Goal: Task Accomplishment & Management: Manage account settings

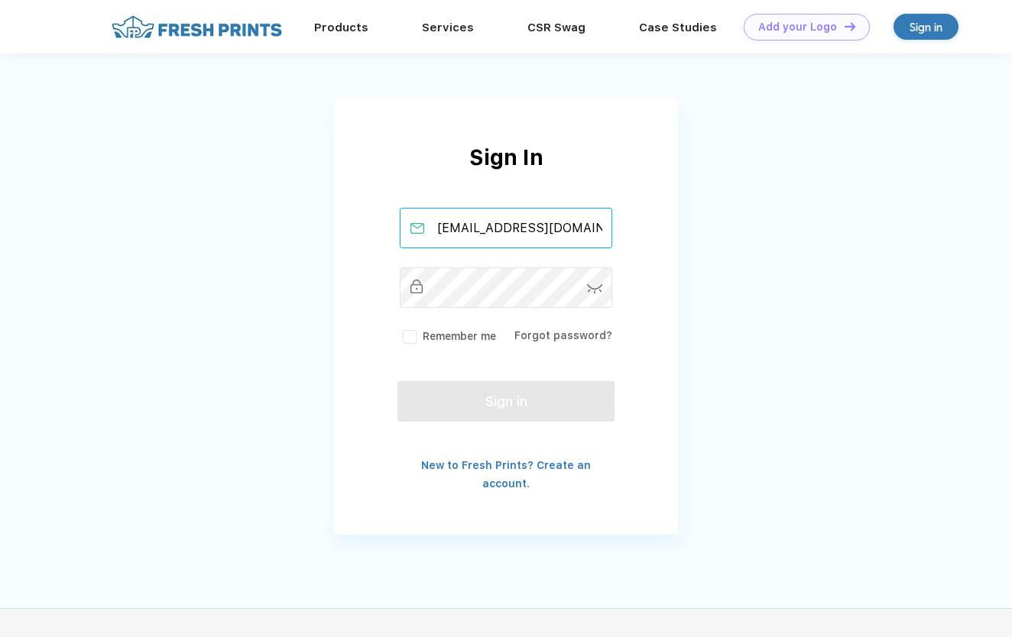
type input "[EMAIL_ADDRESS][DOMAIN_NAME]"
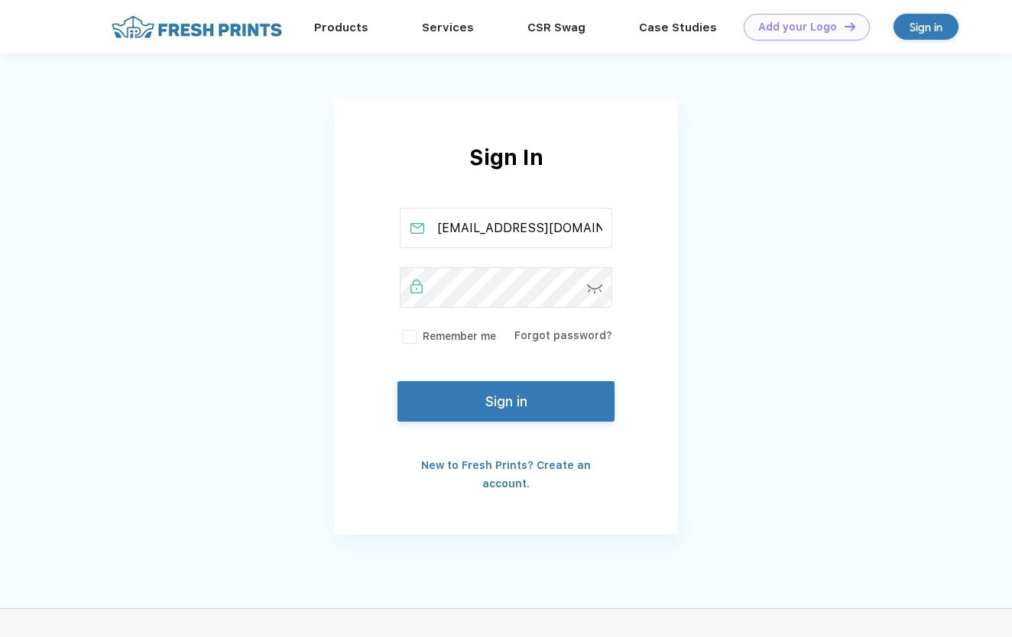
click at [469, 380] on div "Sign In [EMAIL_ADDRESS][DOMAIN_NAME] Remember me Forgot password? Sign in New t…" at bounding box center [506, 317] width 344 height 352
click at [475, 407] on button "Sign in" at bounding box center [505, 398] width 217 height 41
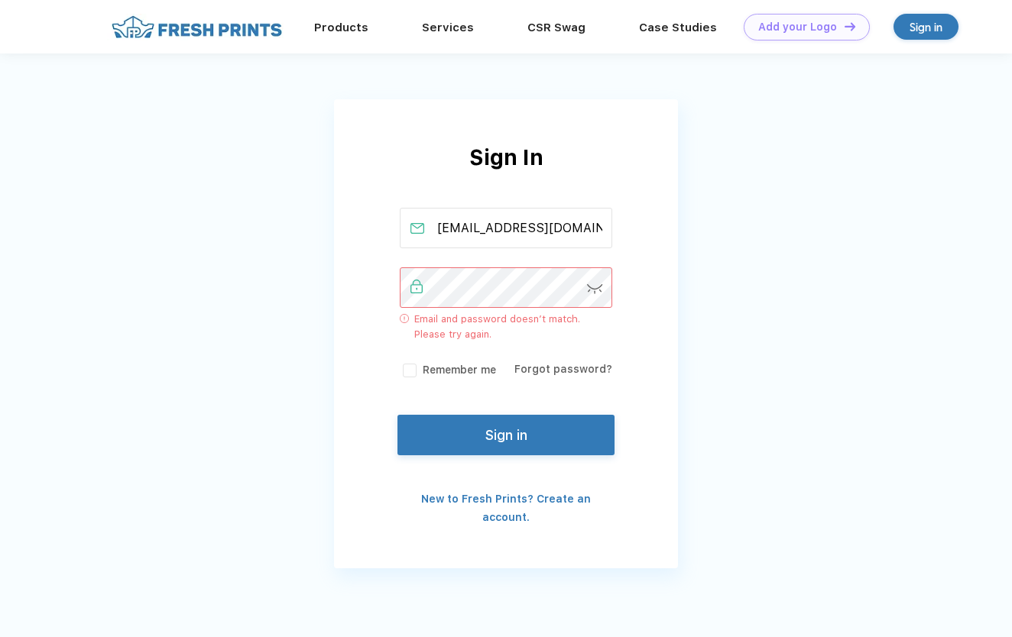
click at [593, 293] on img at bounding box center [595, 289] width 16 height 10
click at [544, 239] on input "[EMAIL_ADDRESS][DOMAIN_NAME]" at bounding box center [506, 228] width 213 height 41
drag, startPoint x: 535, startPoint y: 226, endPoint x: 696, endPoint y: 225, distance: 160.5
click at [696, 225] on div "Sign In eighthcollegecouncil@ucsd.edu Email and password doesn’t match. Please …" at bounding box center [506, 296] width 1012 height 592
click at [689, 229] on div "Sign In eighthcollegecouncil@ucsd.edu Email and password doesn’t match. Please …" at bounding box center [506, 296] width 1012 height 592
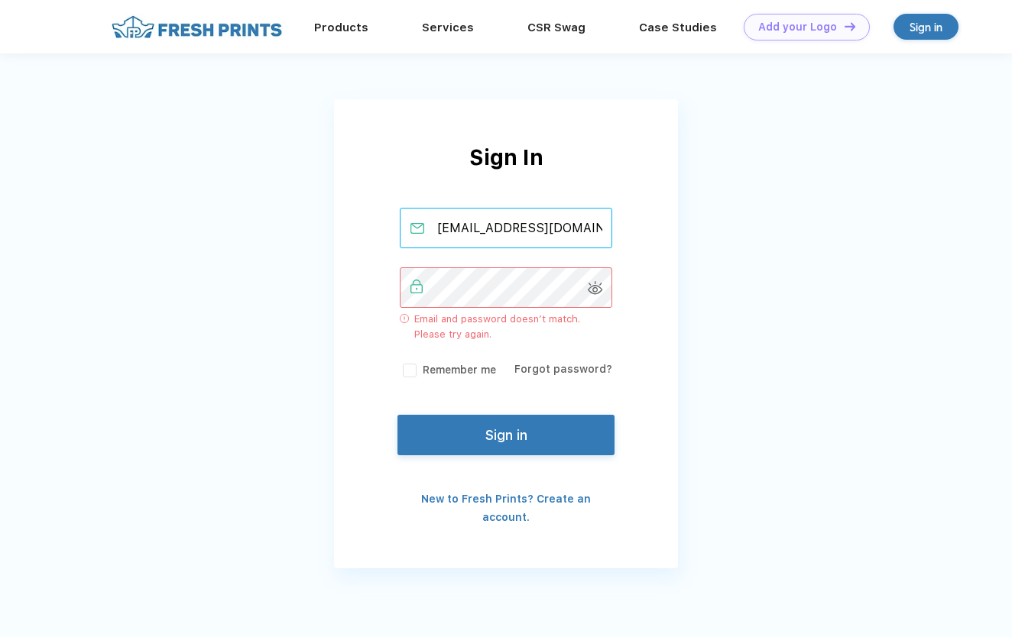
drag, startPoint x: 512, startPoint y: 225, endPoint x: 684, endPoint y: 225, distance: 172.0
click at [686, 225] on div "Sign In eighthcollegecouncil@ucsd.edu Email and password doesn’t match. Please …" at bounding box center [506, 296] width 1012 height 592
click at [684, 225] on div "Sign In eighthcollegecouncil@ucsd.edu Email and password doesn’t match. Please …" at bounding box center [506, 296] width 1012 height 592
click at [906, 20] on div "Sign in" at bounding box center [925, 27] width 65 height 26
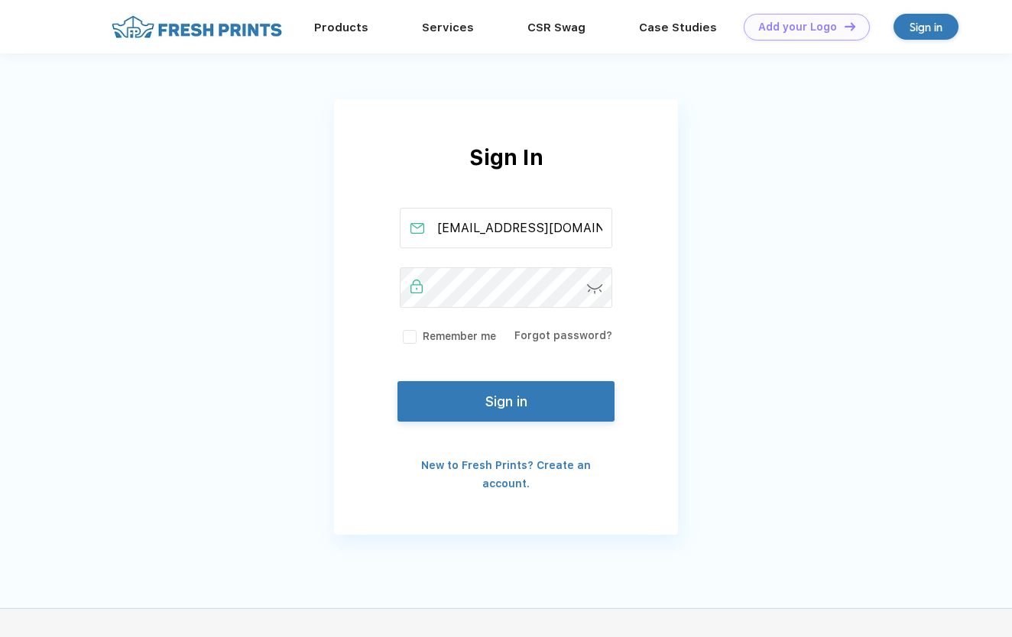
scroll to position [0, 41]
click at [507, 391] on button "Sign in" at bounding box center [505, 398] width 217 height 41
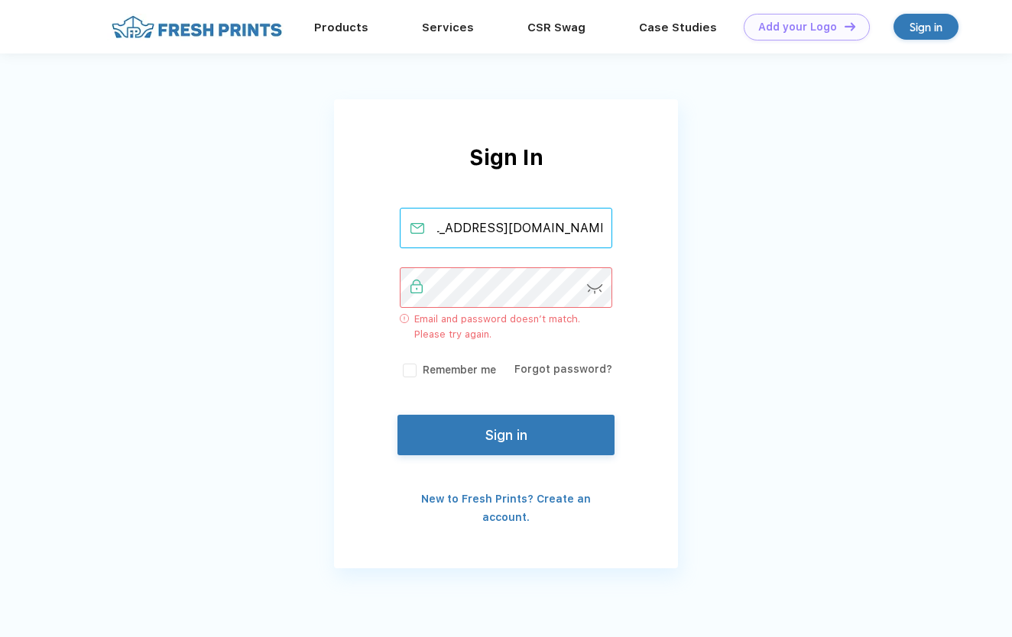
click at [559, 226] on input "[EMAIL_ADDRESS][DOMAIN_NAME]" at bounding box center [506, 228] width 213 height 41
click at [595, 287] on img at bounding box center [595, 289] width 16 height 10
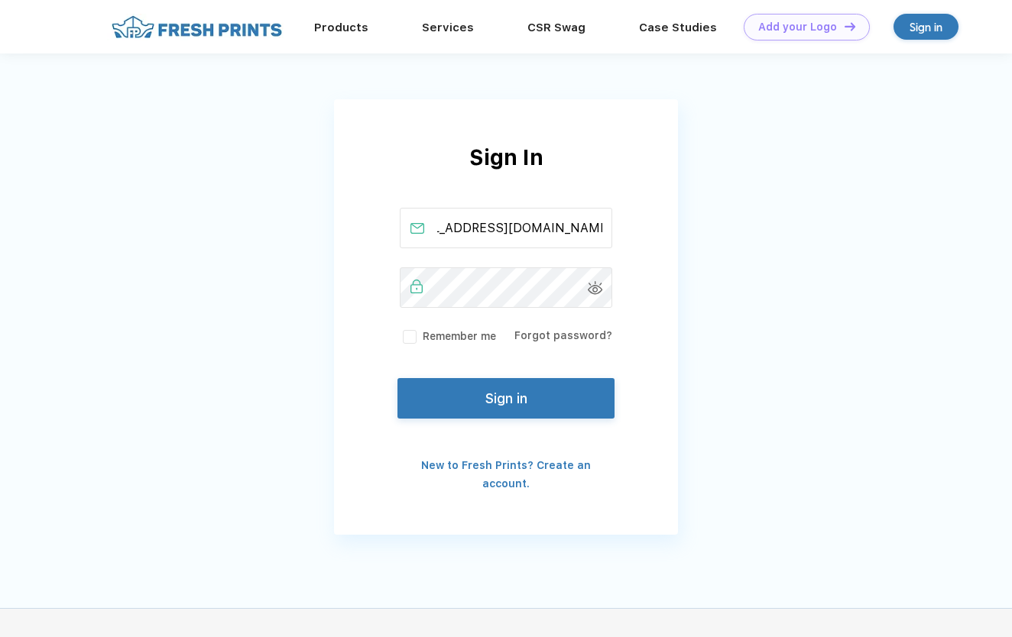
click at [446, 397] on button "Sign in" at bounding box center [505, 398] width 217 height 41
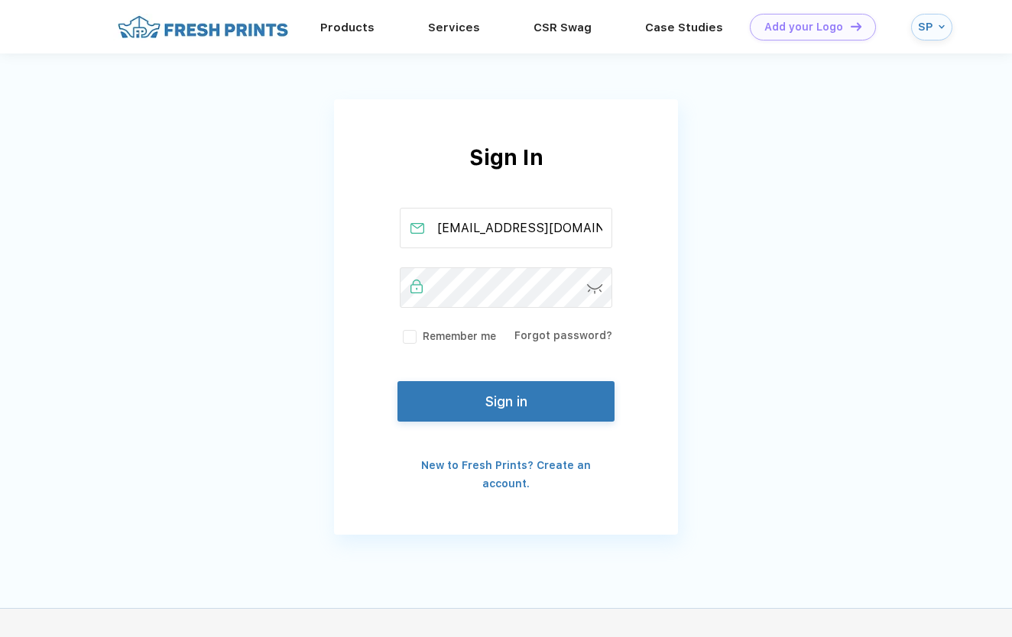
scroll to position [0, 41]
